Goal: Task Accomplishment & Management: Manage account settings

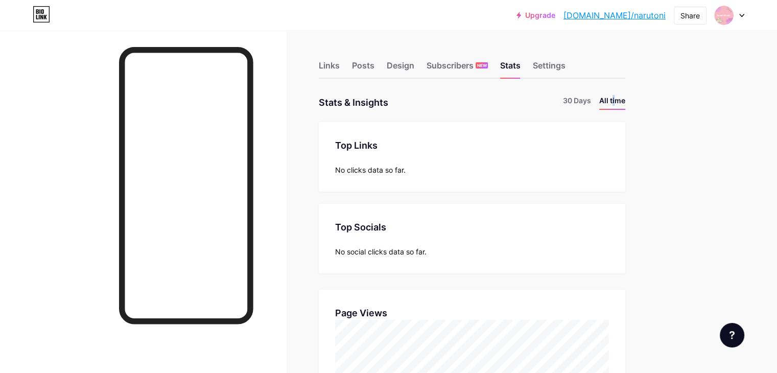
scroll to position [372, 777]
click at [374, 65] on div "Posts" at bounding box center [363, 68] width 22 height 18
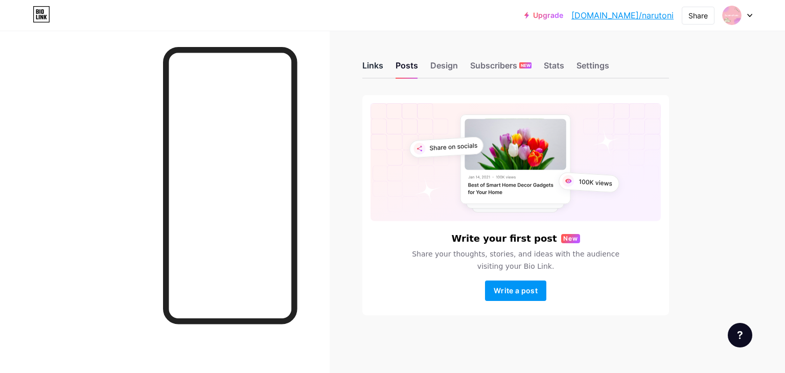
click at [364, 67] on div "Links" at bounding box center [372, 68] width 21 height 18
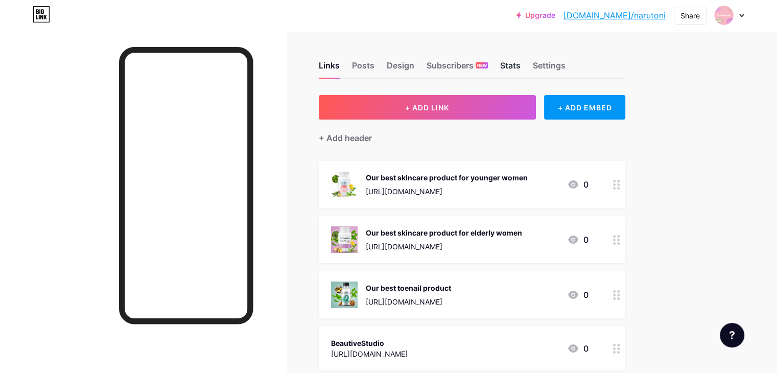
click at [521, 70] on div "Stats" at bounding box center [510, 68] width 20 height 18
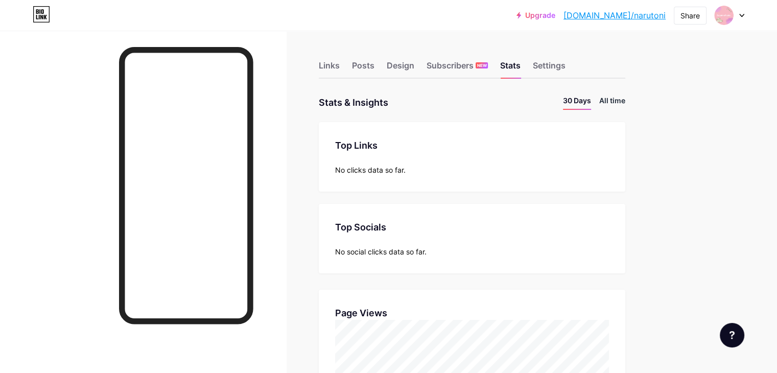
click at [625, 97] on li "All time" at bounding box center [612, 102] width 26 height 15
click at [625, 108] on li "All time" at bounding box center [612, 102] width 26 height 15
click at [340, 64] on div "Links" at bounding box center [329, 68] width 21 height 18
